Goal: Information Seeking & Learning: Compare options

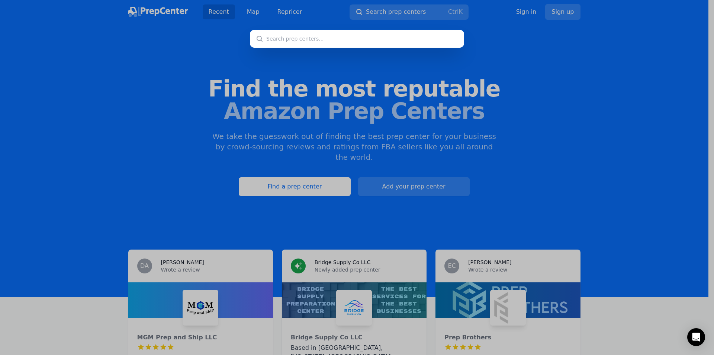
click at [228, 17] on div at bounding box center [357, 177] width 714 height 355
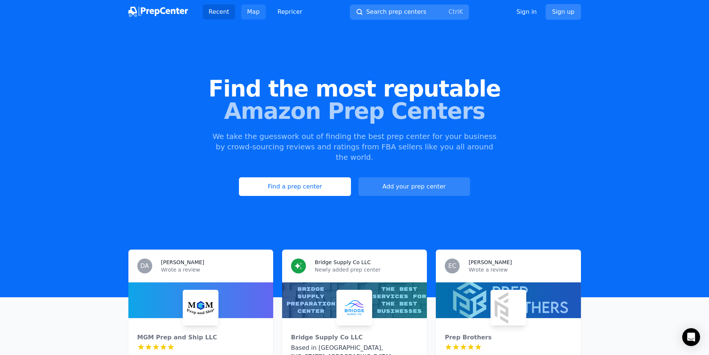
click at [254, 10] on link "Map" at bounding box center [253, 11] width 25 height 15
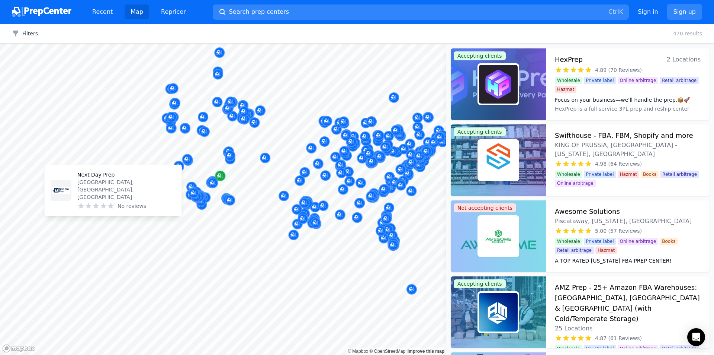
drag, startPoint x: 125, startPoint y: 215, endPoint x: 223, endPoint y: 176, distance: 105.2
click at [197, 182] on button "Map marker" at bounding box center [191, 187] width 10 height 11
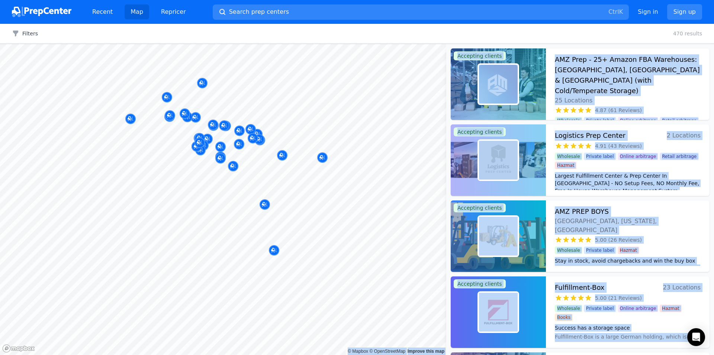
click at [302, 263] on body "Recent Map Repricer Search prep centers Ctrl K Open main menu Sign in Sign up F…" at bounding box center [357, 177] width 714 height 355
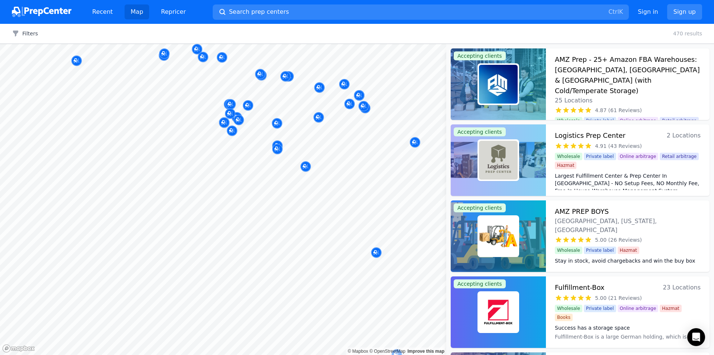
click at [593, 35] on div "Filters Clear all 470 results" at bounding box center [357, 34] width 714 height 20
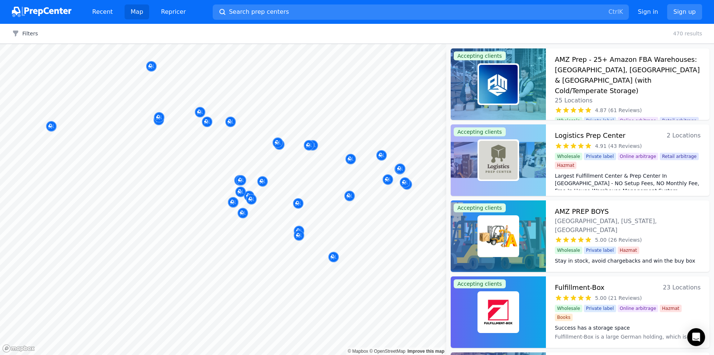
click at [296, 195] on body "Recent Map Repricer Search prep centers Ctrl K Open main menu Sign in Sign up F…" at bounding box center [357, 177] width 714 height 355
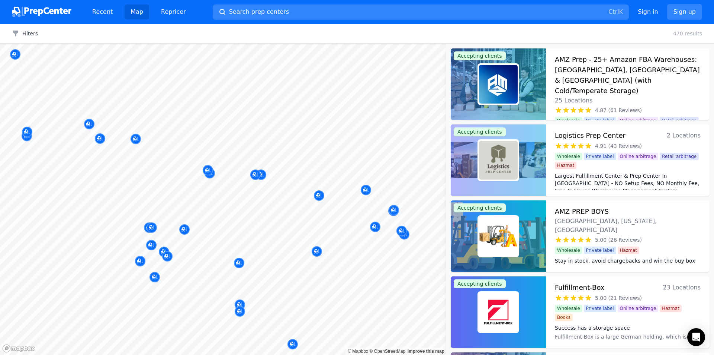
click at [280, 199] on body "Recent Map Repricer Search prep centers Ctrl K Open main menu Sign in Sign up F…" at bounding box center [357, 177] width 714 height 355
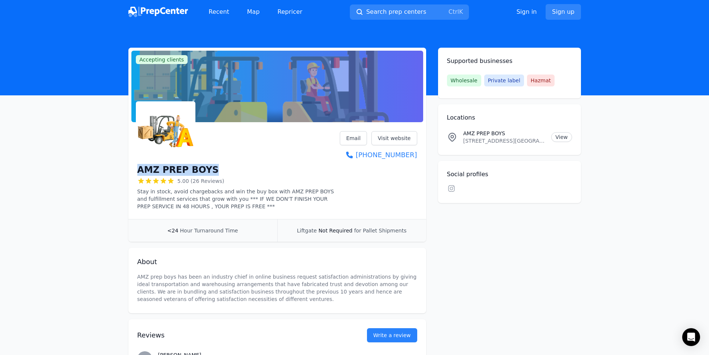
drag, startPoint x: 226, startPoint y: 169, endPoint x: 134, endPoint y: 169, distance: 91.9
click at [134, 169] on div "AMZ PREP BOYS 5.00 (26 Reviews) Stay in stock, avoid chargebacks and win the bu…" at bounding box center [277, 172] width 298 height 94
drag, startPoint x: 141, startPoint y: 167, endPoint x: 146, endPoint y: 167, distance: 4.9
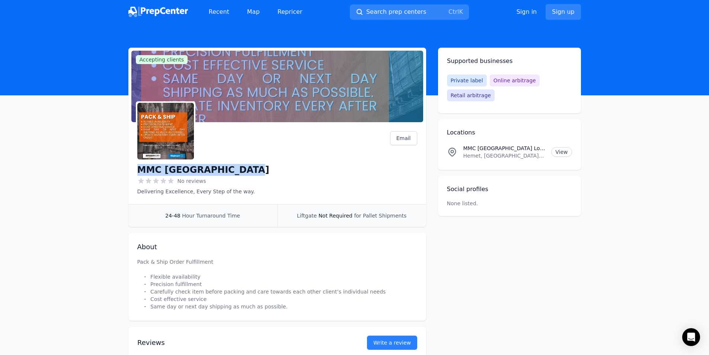
drag, startPoint x: 234, startPoint y: 172, endPoint x: 130, endPoint y: 172, distance: 104.2
click at [130, 172] on div "MMC Cali Prep Center No reviews Delivering Excellence, Every Step of the way. E…" at bounding box center [277, 164] width 298 height 79
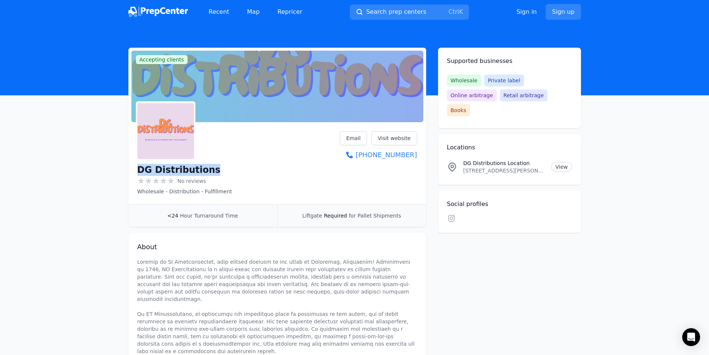
drag, startPoint x: 215, startPoint y: 174, endPoint x: 135, endPoint y: 174, distance: 79.3
click at [135, 174] on div "DG Distributions No reviews Wholesale - Distribution - Fulfillment Email Visit …" at bounding box center [277, 164] width 298 height 79
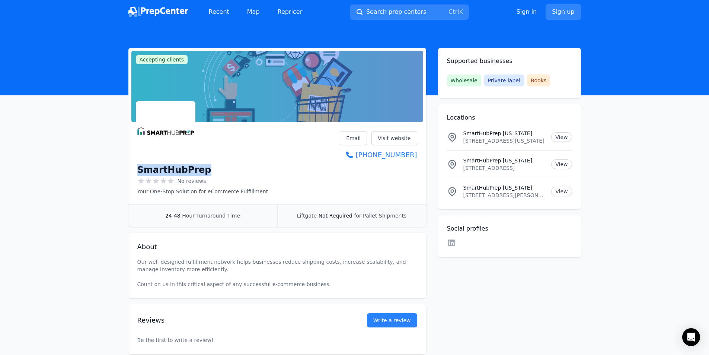
drag, startPoint x: 206, startPoint y: 168, endPoint x: 126, endPoint y: 169, distance: 80.7
click at [126, 169] on div "Accepting clients Claim business SmartHubPrep No reviews Your One-Stop Solution…" at bounding box center [354, 201] width 476 height 306
drag, startPoint x: 141, startPoint y: 170, endPoint x: 150, endPoint y: 170, distance: 8.6
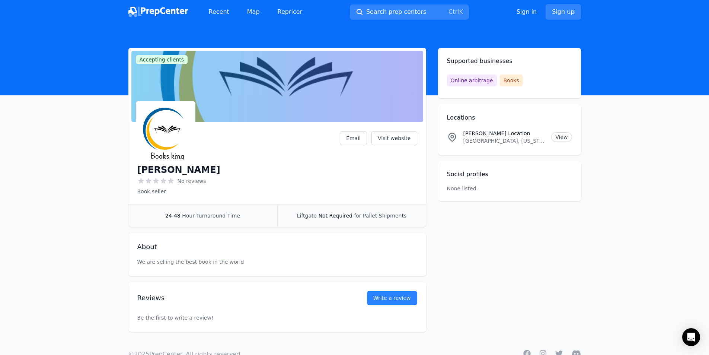
drag, startPoint x: 212, startPoint y: 169, endPoint x: 146, endPoint y: 168, distance: 66.2
click at [107, 165] on main "Accepting clients Claim business Yahya Al Owaisi No reviews Book seller Email V…" at bounding box center [354, 190] width 709 height 284
drag, startPoint x: 149, startPoint y: 169, endPoint x: 403, endPoint y: 140, distance: 256.1
click at [403, 140] on link "Visit website" at bounding box center [394, 138] width 46 height 14
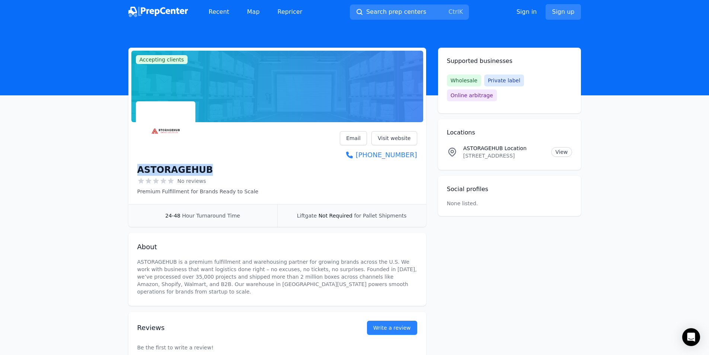
drag, startPoint x: 213, startPoint y: 174, endPoint x: 128, endPoint y: 169, distance: 84.6
click at [128, 169] on div "ASTORAGEHUB No reviews Premium Fulfillment for Brands Ready to Scale Email Visi…" at bounding box center [277, 164] width 298 height 79
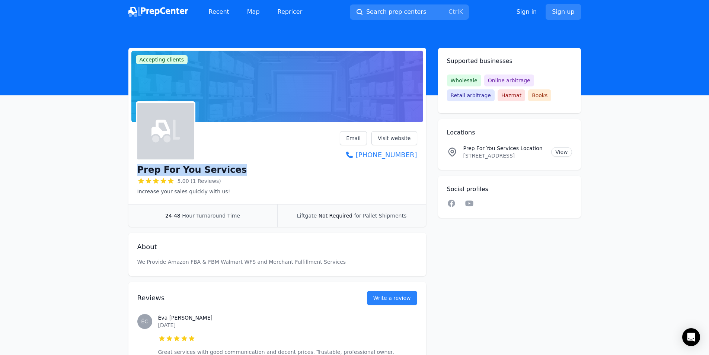
drag, startPoint x: 231, startPoint y: 169, endPoint x: 122, endPoint y: 173, distance: 109.1
click at [122, 173] on div "Accepting clients Claim business Prep For You Services 5.00 (1 Reviews) Increas…" at bounding box center [354, 211] width 476 height 326
drag, startPoint x: 455, startPoint y: 157, endPoint x: 540, endPoint y: 157, distance: 85.2
click at [540, 157] on div "Prep For You Services Location [STREET_ADDRESS] View" at bounding box center [509, 151] width 125 height 15
click at [540, 157] on p "[STREET_ADDRESS]" at bounding box center [504, 155] width 82 height 7
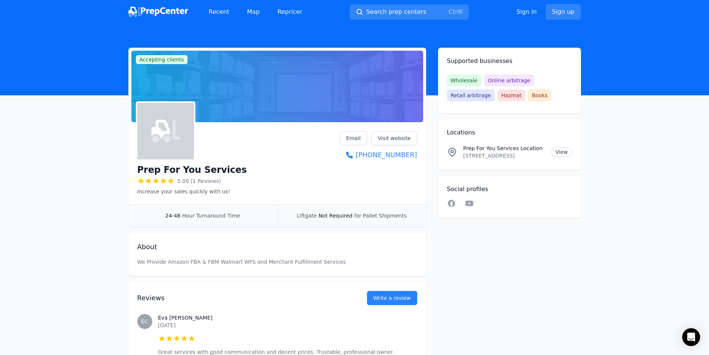
drag, startPoint x: 540, startPoint y: 157, endPoint x: 466, endPoint y: 157, distance: 74.0
click at [466, 157] on p "[STREET_ADDRESS]" at bounding box center [504, 155] width 82 height 7
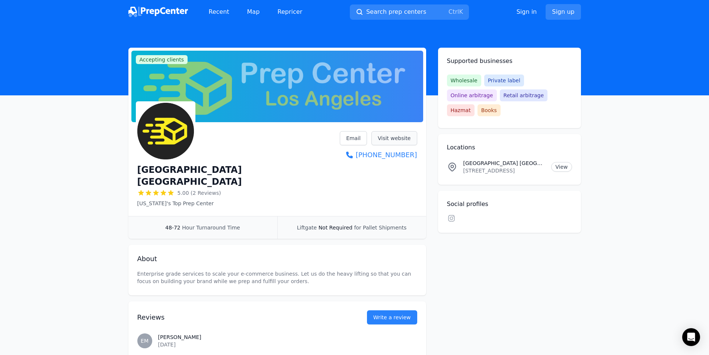
click at [398, 136] on link "Visit website" at bounding box center [394, 138] width 46 height 14
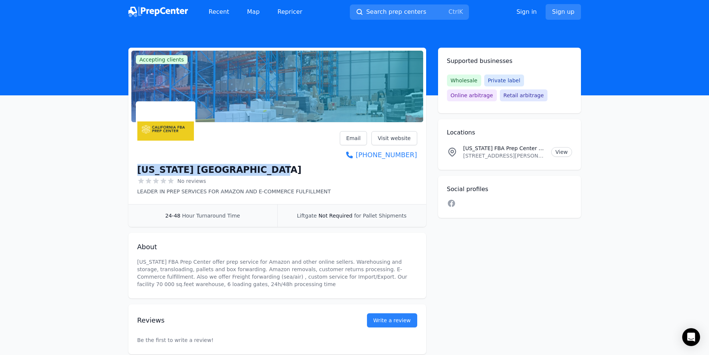
drag, startPoint x: 246, startPoint y: 172, endPoint x: 133, endPoint y: 173, distance: 112.4
click at [133, 173] on div "[US_STATE] FBA Prep Center No reviews LEADER IN PREP SERVICES FOR AMAZON AND E-…" at bounding box center [277, 164] width 298 height 79
